Goal: Navigation & Orientation: Find specific page/section

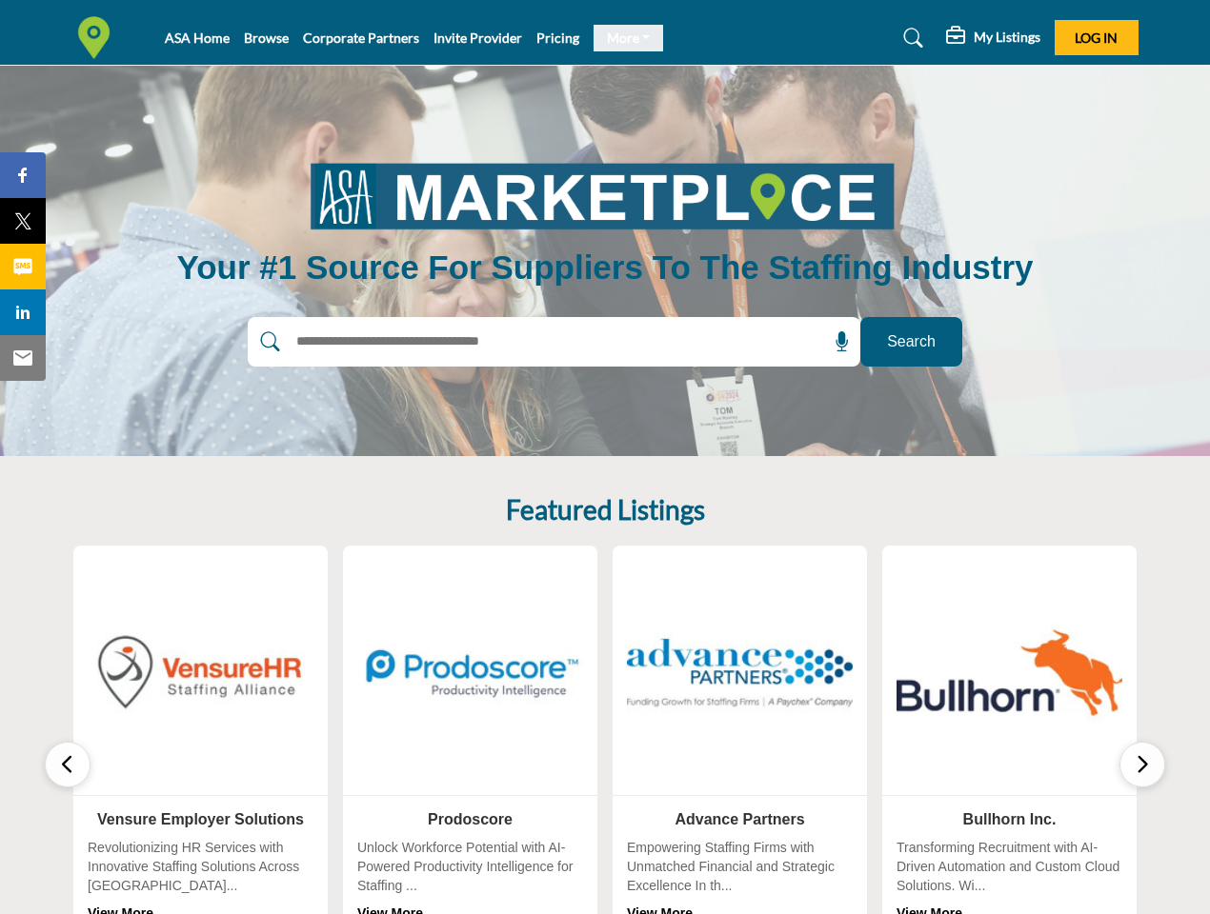
click at [621, 38] on link "More" at bounding box center [628, 38] width 70 height 27
click at [1096, 37] on span "Log In" at bounding box center [1095, 38] width 43 height 16
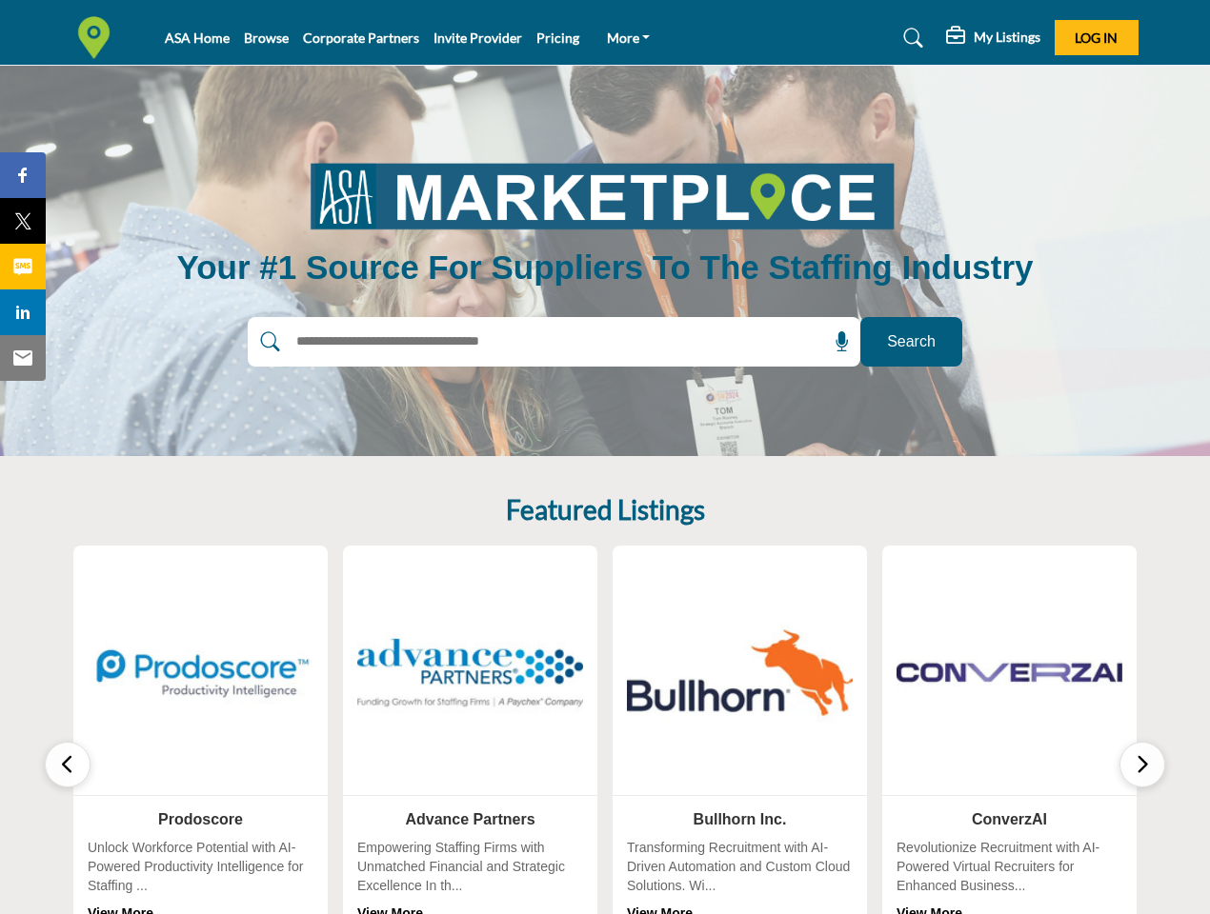
click at [835, 342] on icon at bounding box center [841, 341] width 19 height 19
click at [68, 765] on icon "button" at bounding box center [67, 764] width 15 height 24
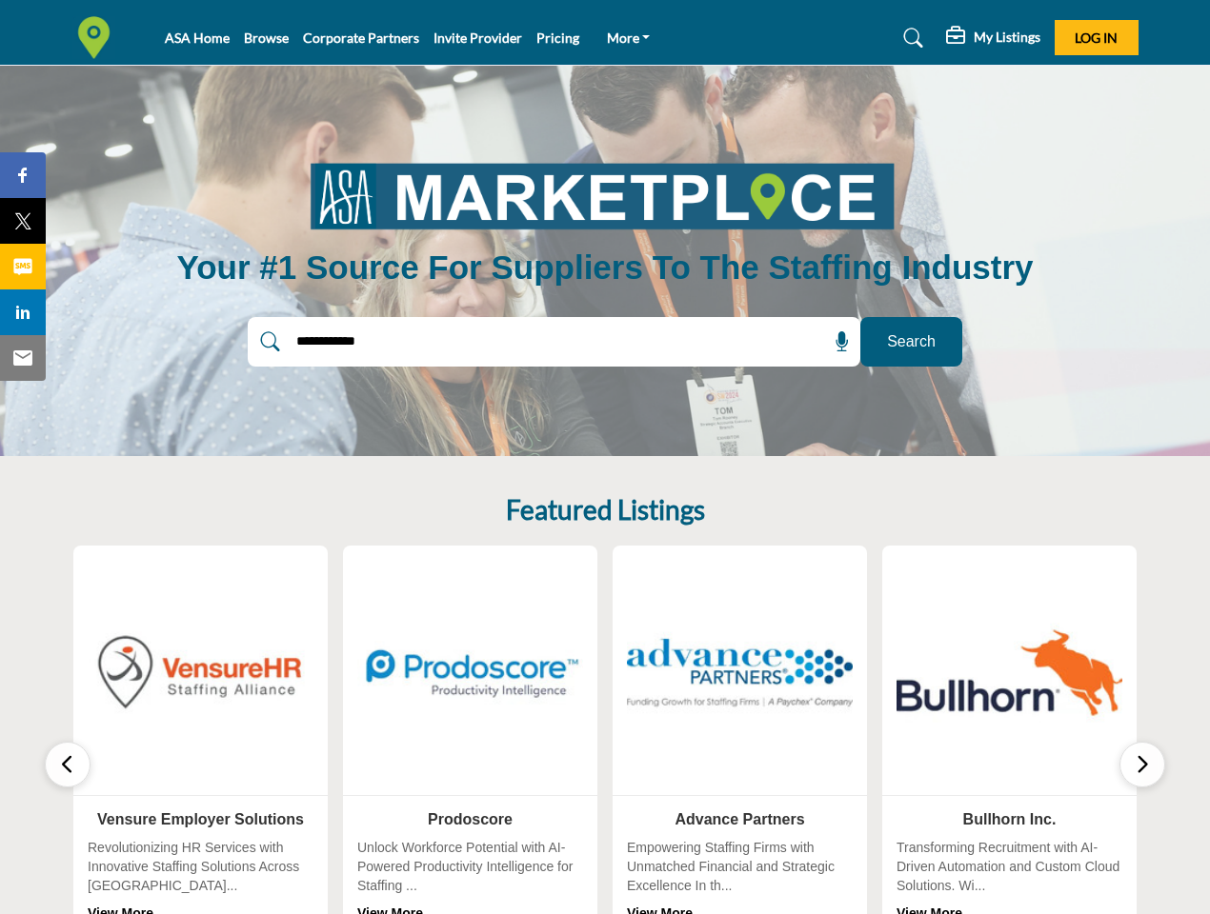
click at [1142, 765] on icon "button" at bounding box center [1141, 764] width 15 height 24
type input "**********"
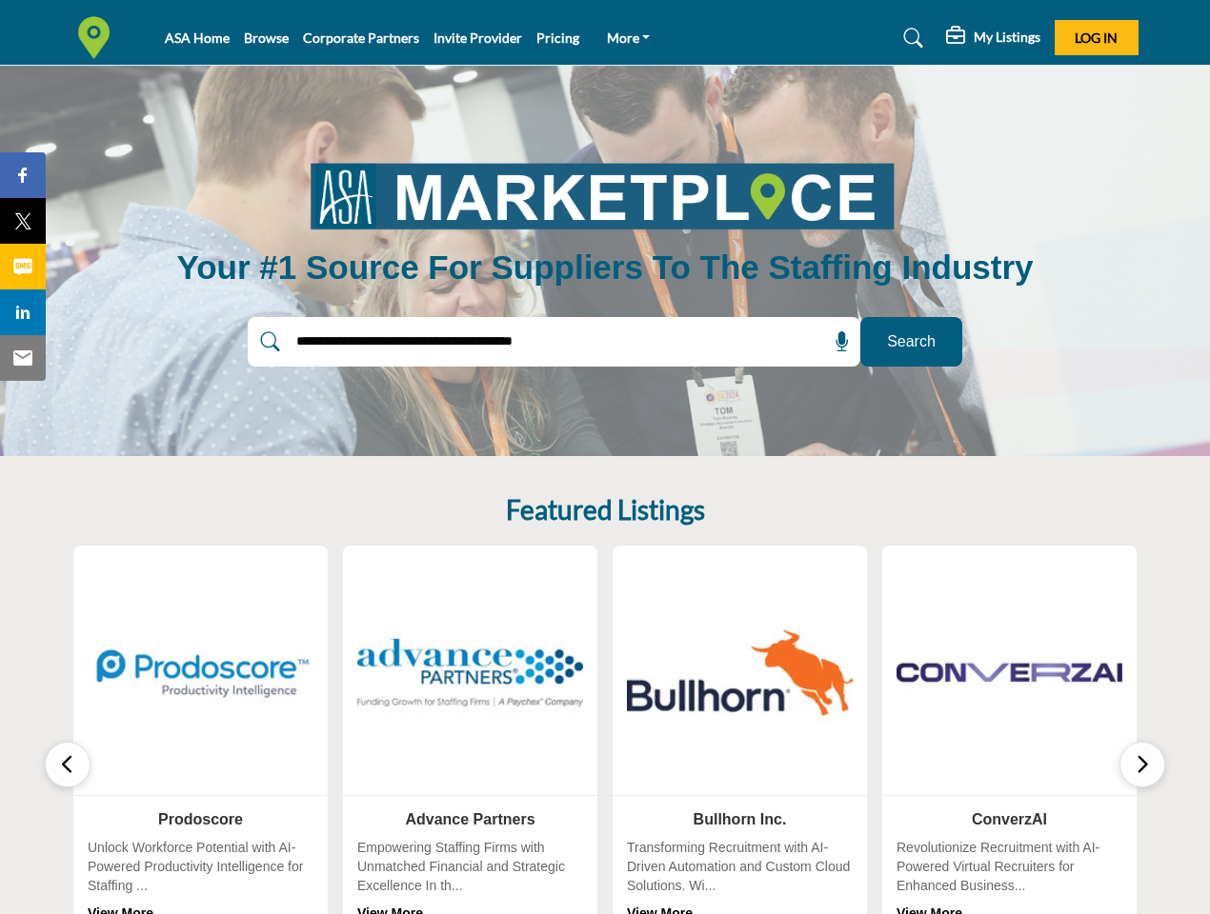
click at [23, 175] on span "Share" at bounding box center [32, 175] width 54 height 23
click at [23, 221] on span "Tweet" at bounding box center [32, 221] width 54 height 23
click at [23, 267] on span "Share" at bounding box center [32, 266] width 54 height 23
click at [23, 312] on span "Share" at bounding box center [32, 312] width 54 height 23
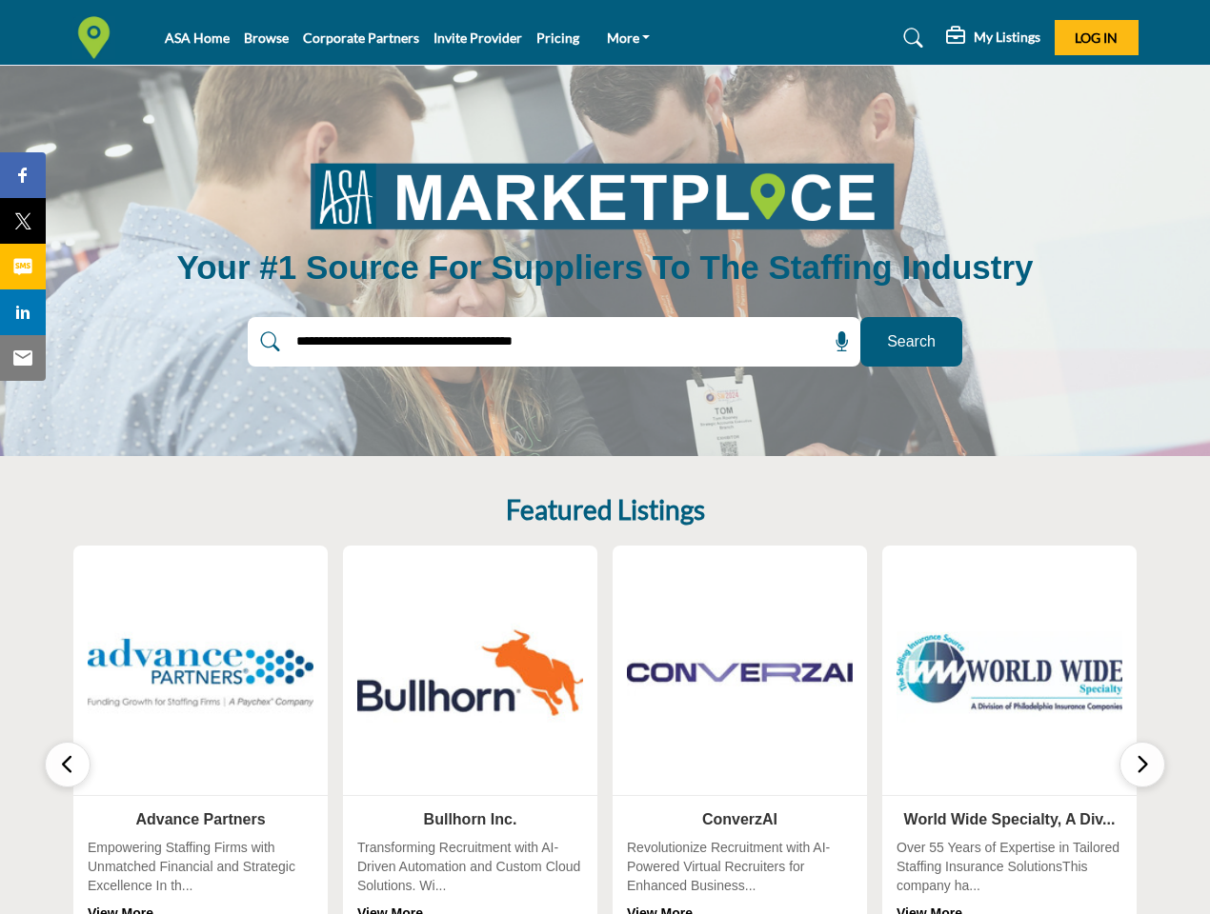
click at [23, 358] on span "Email" at bounding box center [31, 358] width 52 height 23
